Goal: Task Accomplishment & Management: Manage account settings

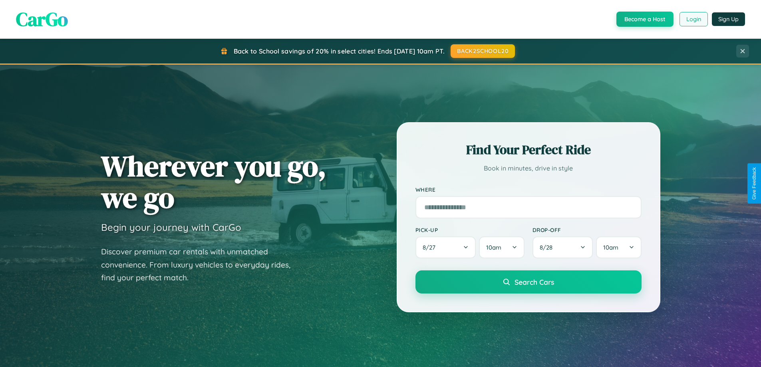
click at [693, 19] on button "Login" at bounding box center [694, 19] width 28 height 14
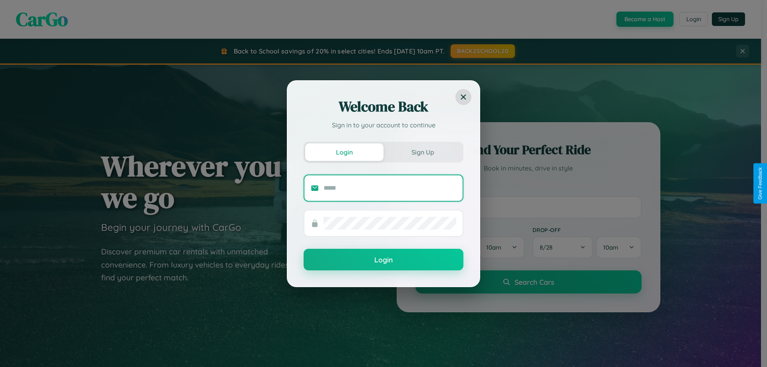
click at [390, 188] on input "text" at bounding box center [390, 188] width 133 height 13
type input "**********"
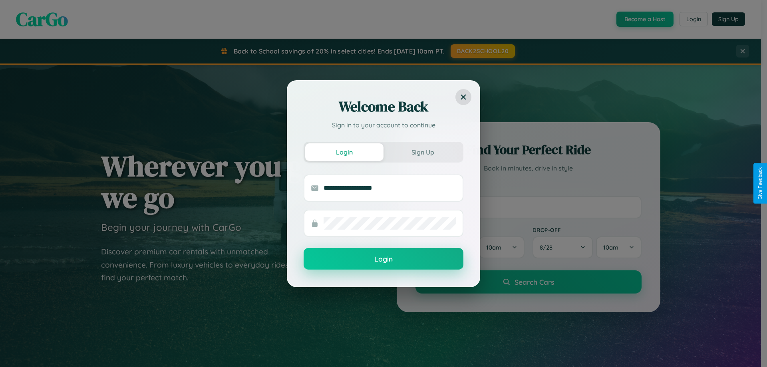
click at [384, 259] on button "Login" at bounding box center [384, 259] width 160 height 22
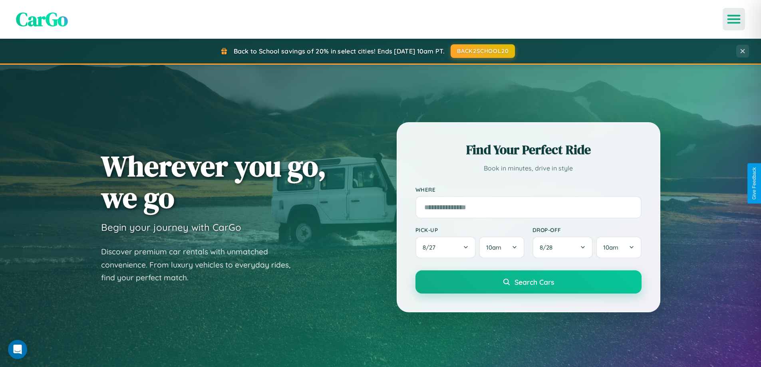
click at [734, 19] on icon "Open menu" at bounding box center [735, 19] width 12 height 7
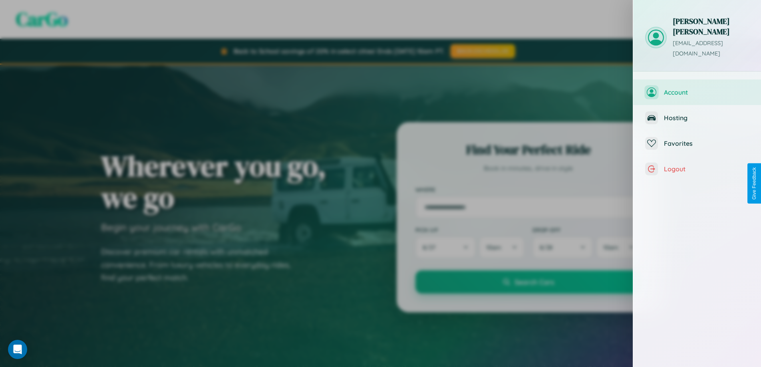
click at [697, 88] on span "Account" at bounding box center [706, 92] width 85 height 8
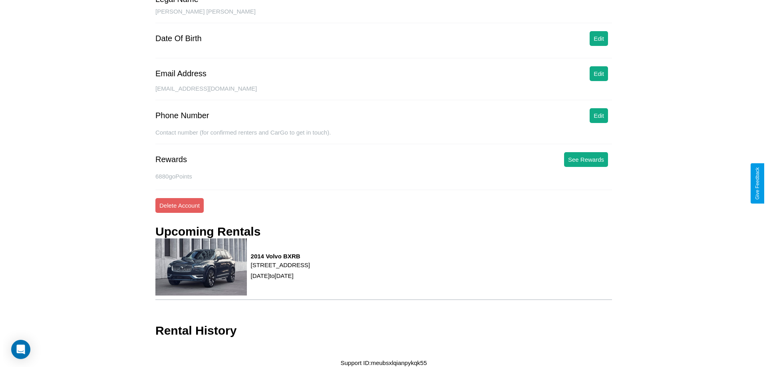
scroll to position [81, 0]
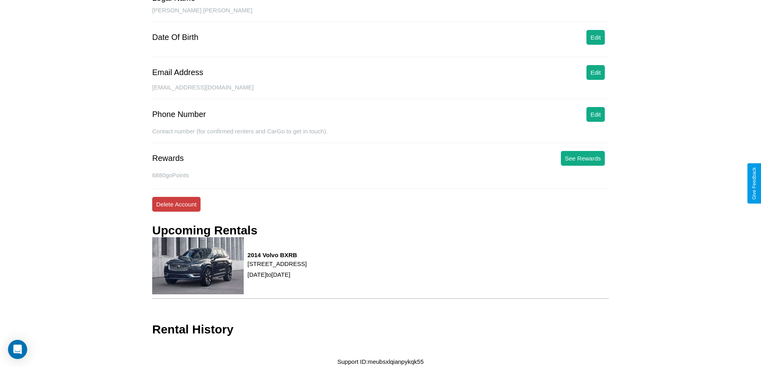
click at [176, 204] on button "Delete Account" at bounding box center [176, 204] width 48 height 15
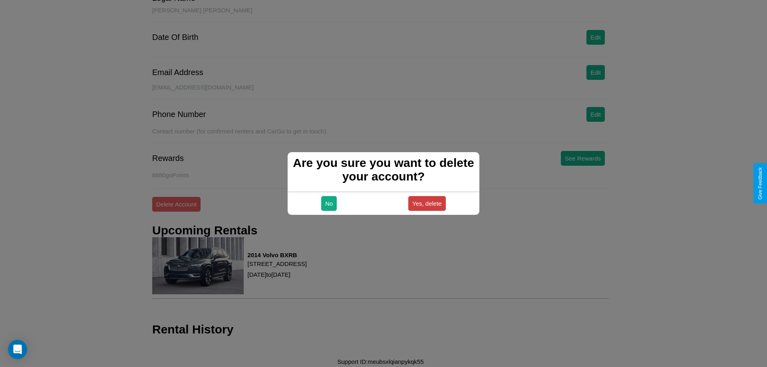
click at [427, 203] on button "Yes, delete" at bounding box center [427, 203] width 38 height 15
